Goal: Book appointment/travel/reservation

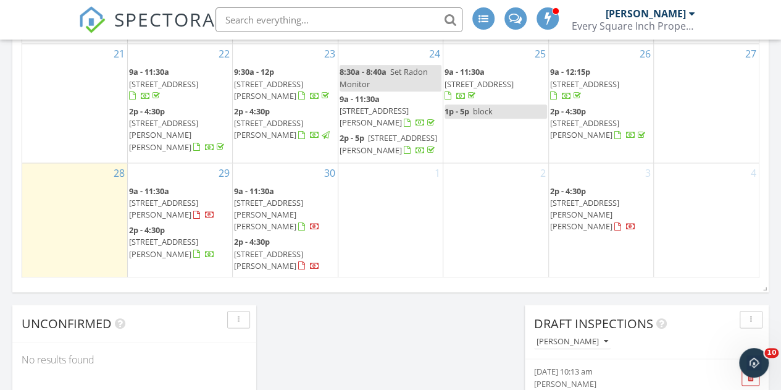
scroll to position [926, 0]
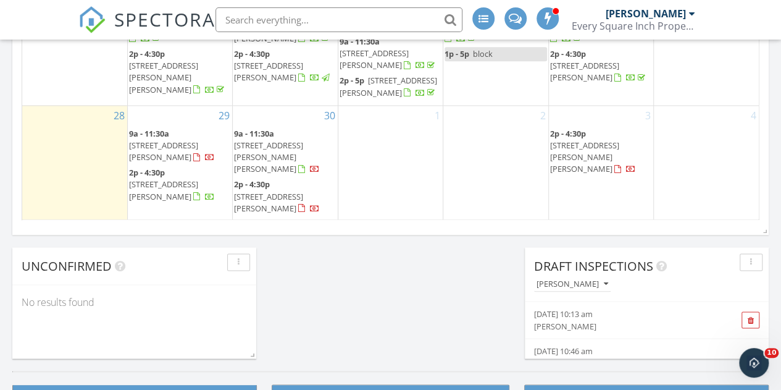
click at [359, 164] on div "1" at bounding box center [390, 163] width 104 height 115
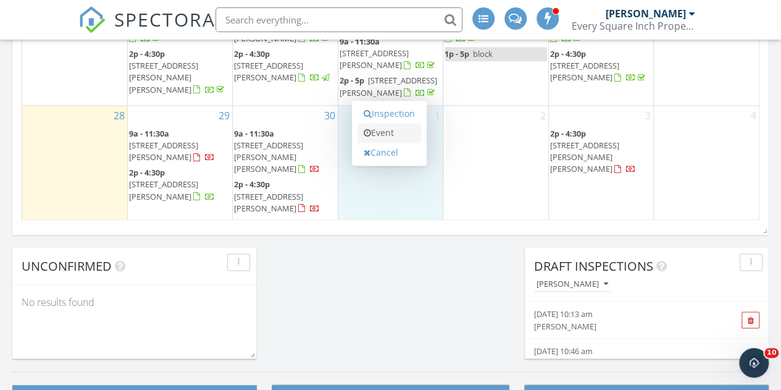
click at [382, 135] on link "Event" at bounding box center [390, 133] width 64 height 20
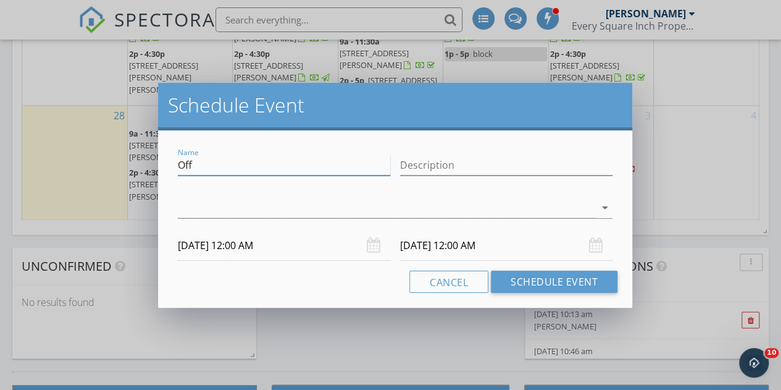
drag, startPoint x: 211, startPoint y: 166, endPoint x: 148, endPoint y: 166, distance: 63.0
click at [148, 166] on div "Schedule Event Name Off Description arrow_drop_down [DATE] 12:00 AM [DATE] 12:0…" at bounding box center [390, 195] width 781 height 390
type input "Hold for [PERSON_NAME]"
click at [191, 202] on div at bounding box center [386, 208] width 417 height 20
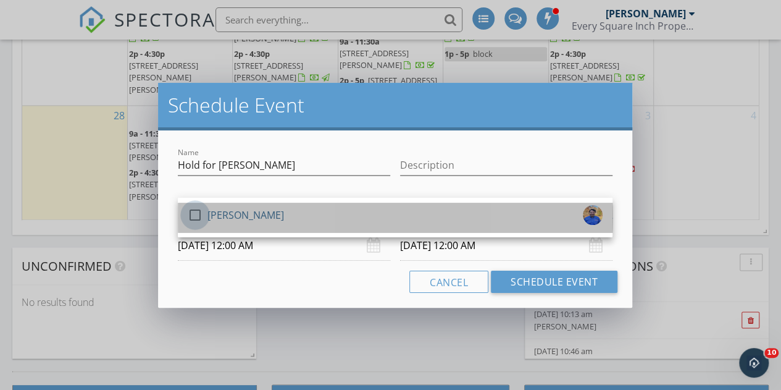
click at [201, 214] on div at bounding box center [195, 214] width 21 height 21
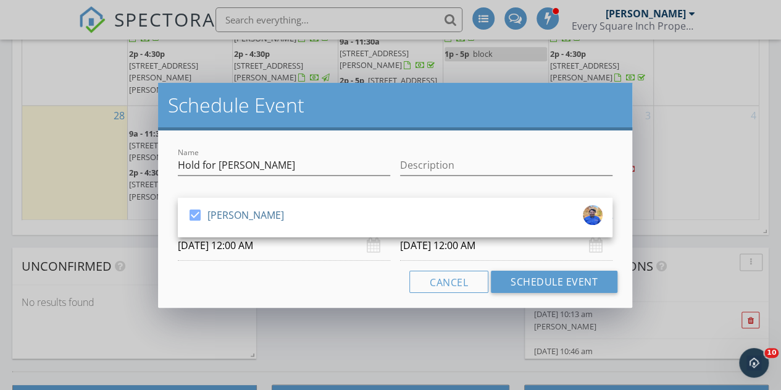
click at [239, 243] on input "[DATE] 12:00 AM" at bounding box center [284, 245] width 212 height 30
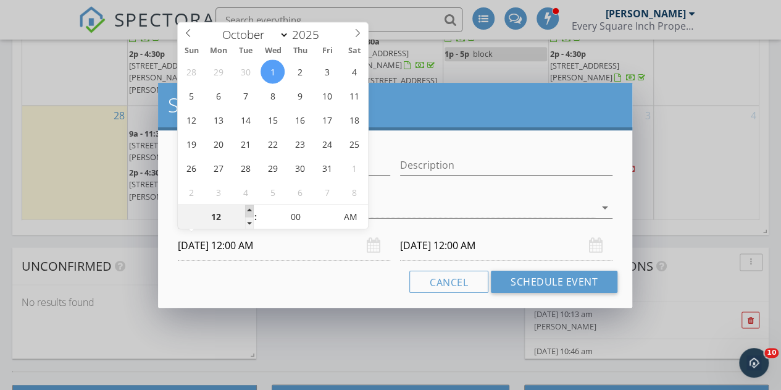
type input "01"
type input "[DATE] 1:00 AM"
click at [249, 208] on span at bounding box center [249, 210] width 9 height 12
type input "02"
type input "[DATE] 2:00 AM"
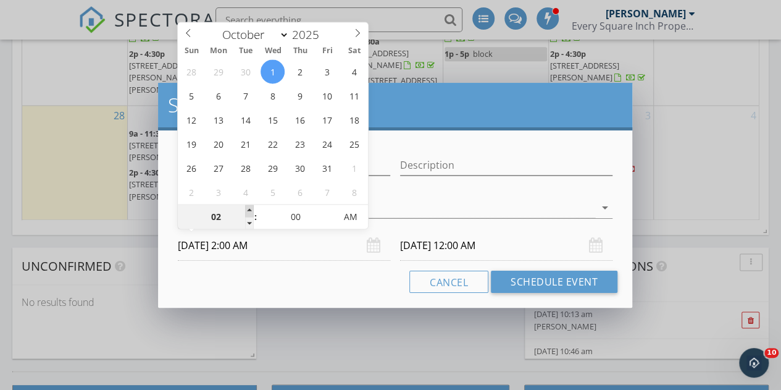
click at [249, 208] on span at bounding box center [249, 210] width 9 height 12
type input "02"
type input "[DATE] 2:00 AM"
type input "[DATE] 2:00 PM"
click at [348, 213] on span "PM" at bounding box center [350, 216] width 34 height 25
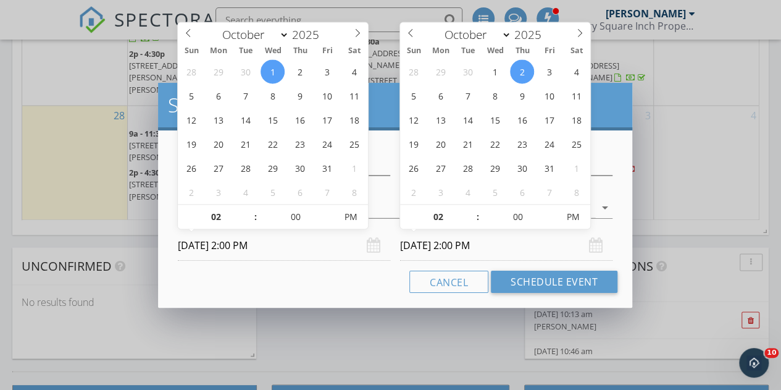
click at [437, 246] on input "[DATE] 2:00 PM" at bounding box center [506, 245] width 212 height 30
type input "[DATE] 2:00 PM"
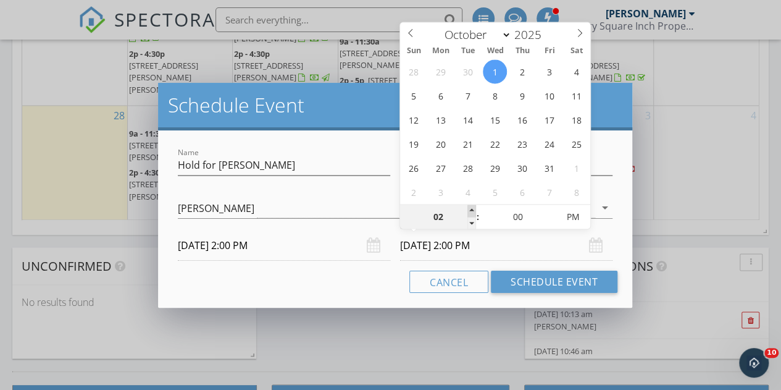
type input "03"
type input "[DATE] 3:00 PM"
click at [471, 207] on span at bounding box center [471, 210] width 9 height 12
type input "04"
type input "[DATE] 4:00 PM"
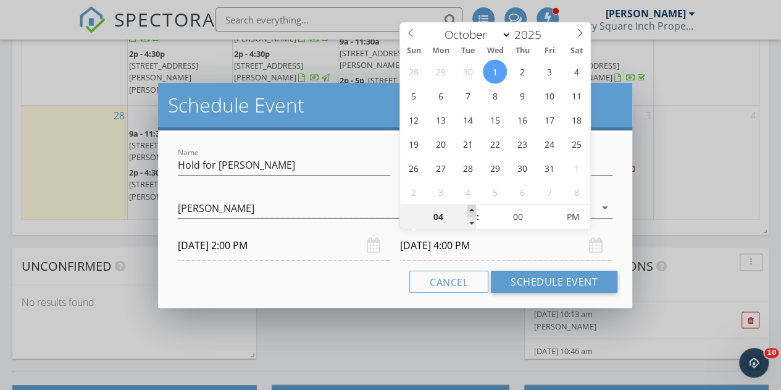
click at [471, 207] on span at bounding box center [471, 210] width 9 height 12
type input "05"
type input "[DATE] 5:00 PM"
click at [471, 207] on span at bounding box center [471, 210] width 9 height 12
click at [380, 278] on div "Cancel Schedule Event" at bounding box center [395, 281] width 445 height 22
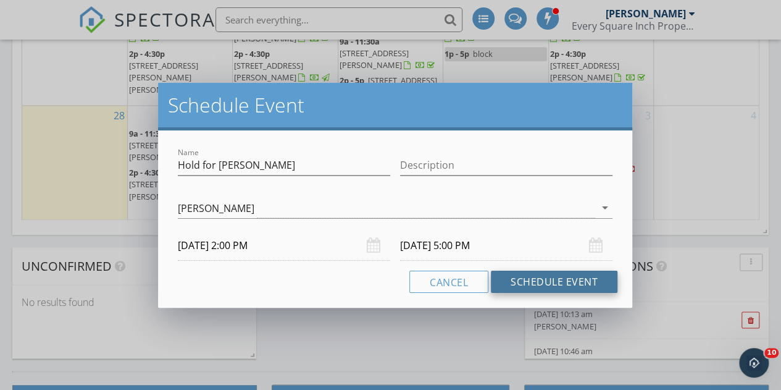
click at [545, 277] on button "Schedule Event" at bounding box center [554, 281] width 127 height 22
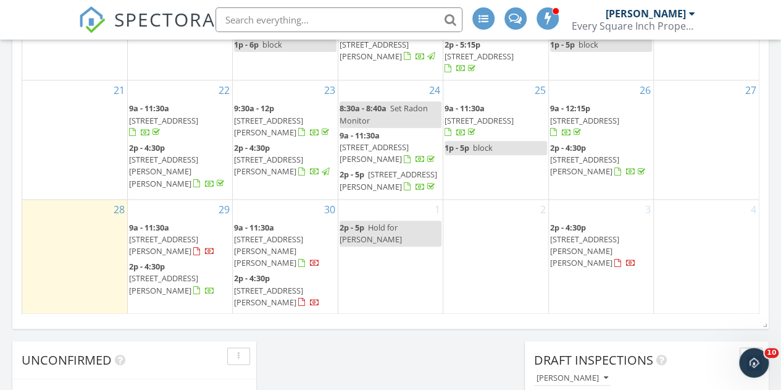
scroll to position [309, 0]
